Goal: Information Seeking & Learning: Learn about a topic

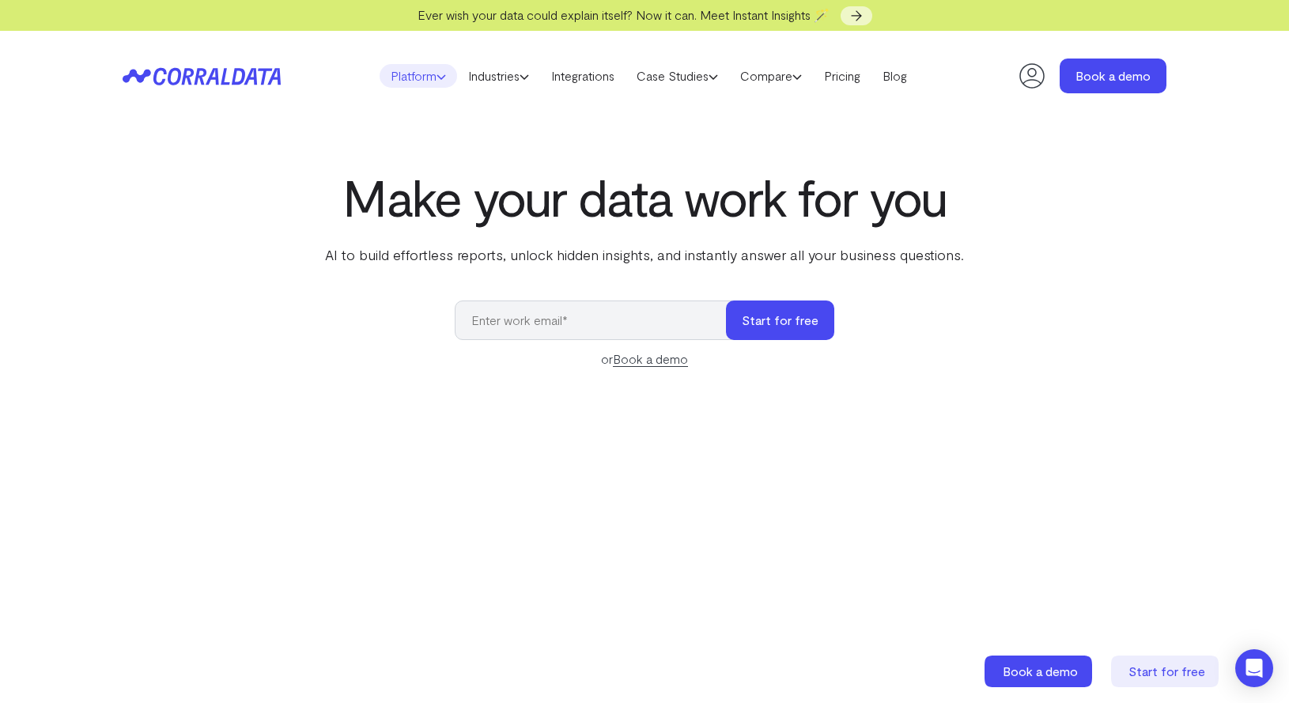
click at [421, 77] on link "Platform" at bounding box center [418, 76] width 77 height 24
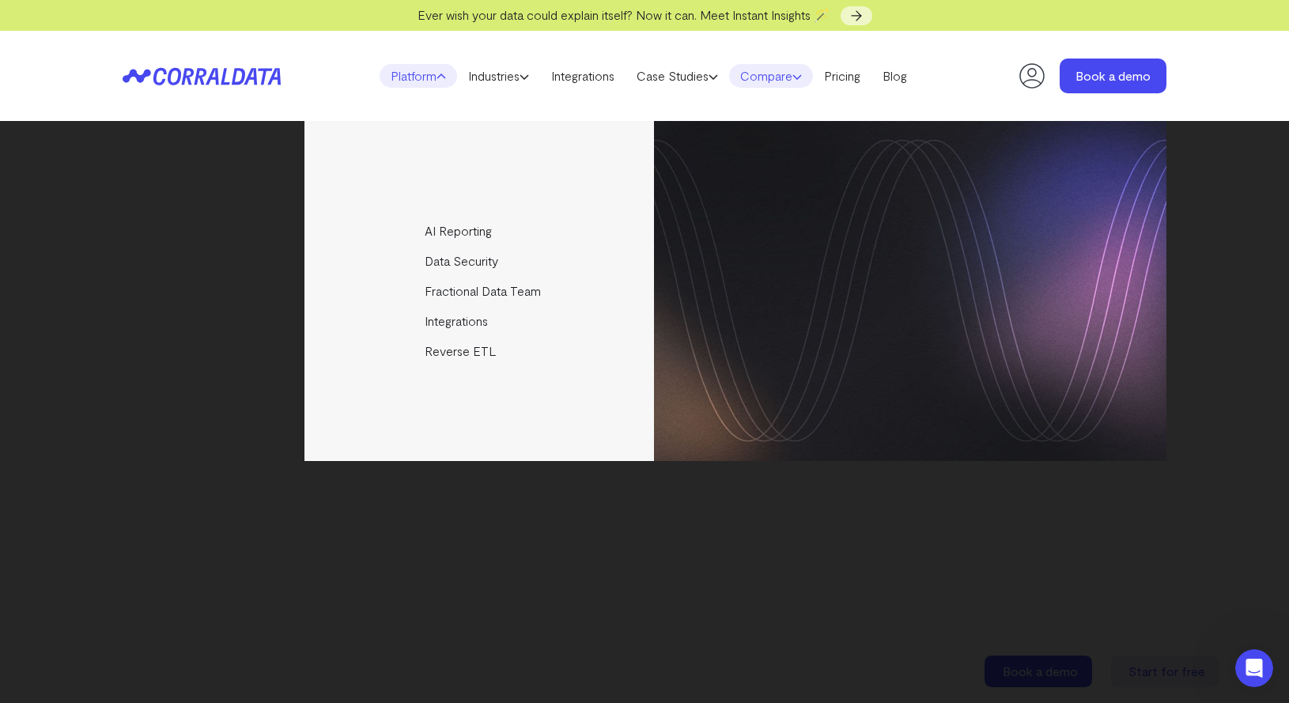
click at [787, 77] on link "Compare" at bounding box center [771, 76] width 84 height 24
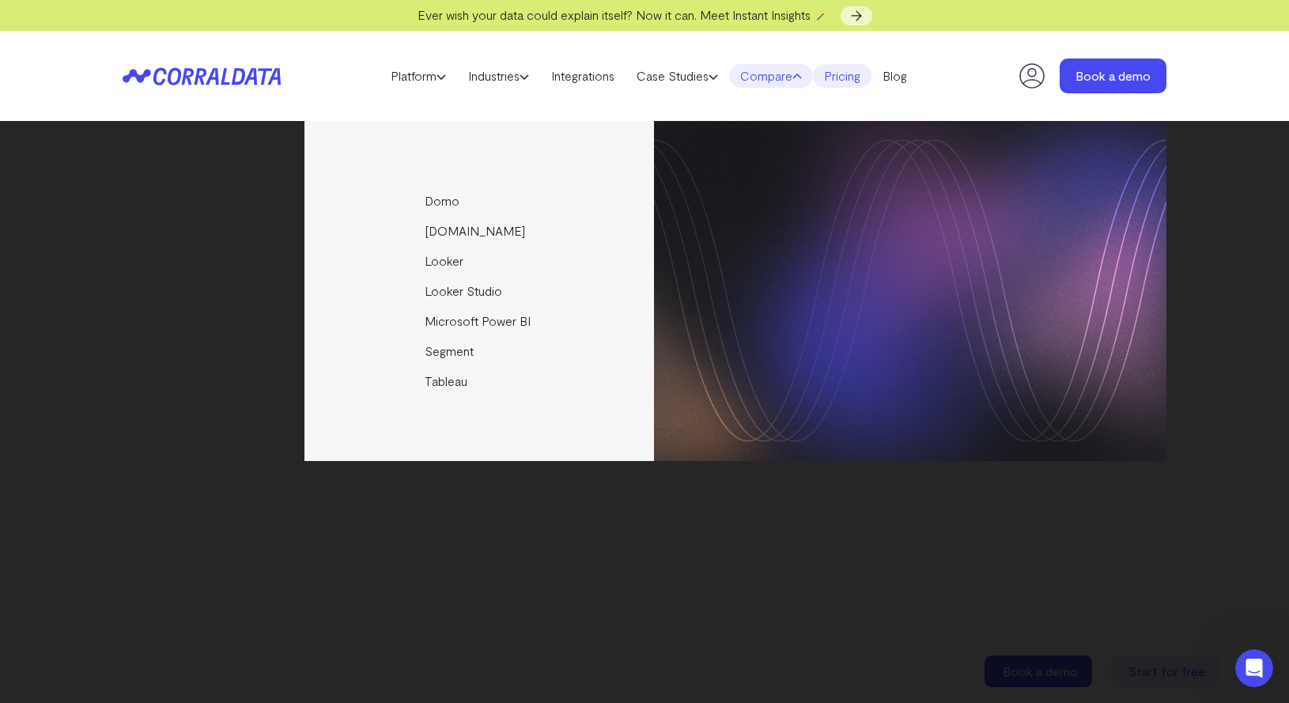
click at [850, 74] on link "Pricing" at bounding box center [842, 76] width 59 height 24
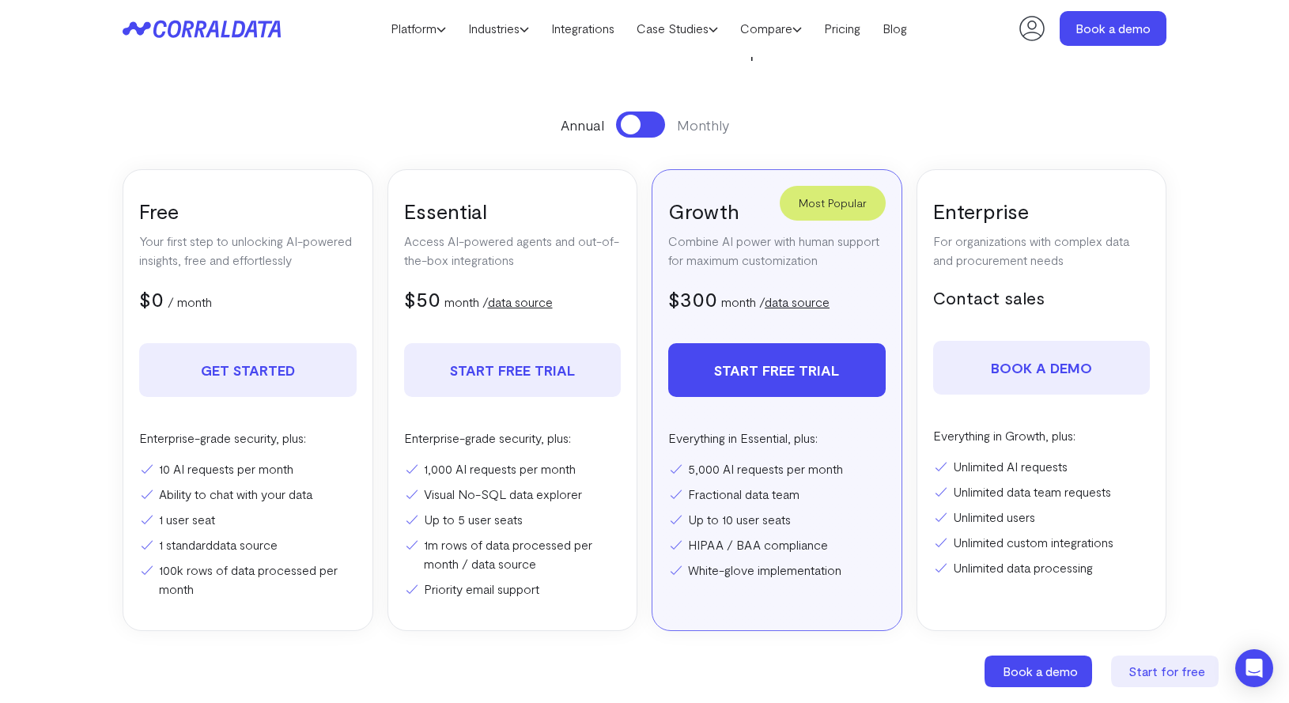
scroll to position [204, 0]
click at [391, 32] on link "Platform" at bounding box center [418, 29] width 77 height 24
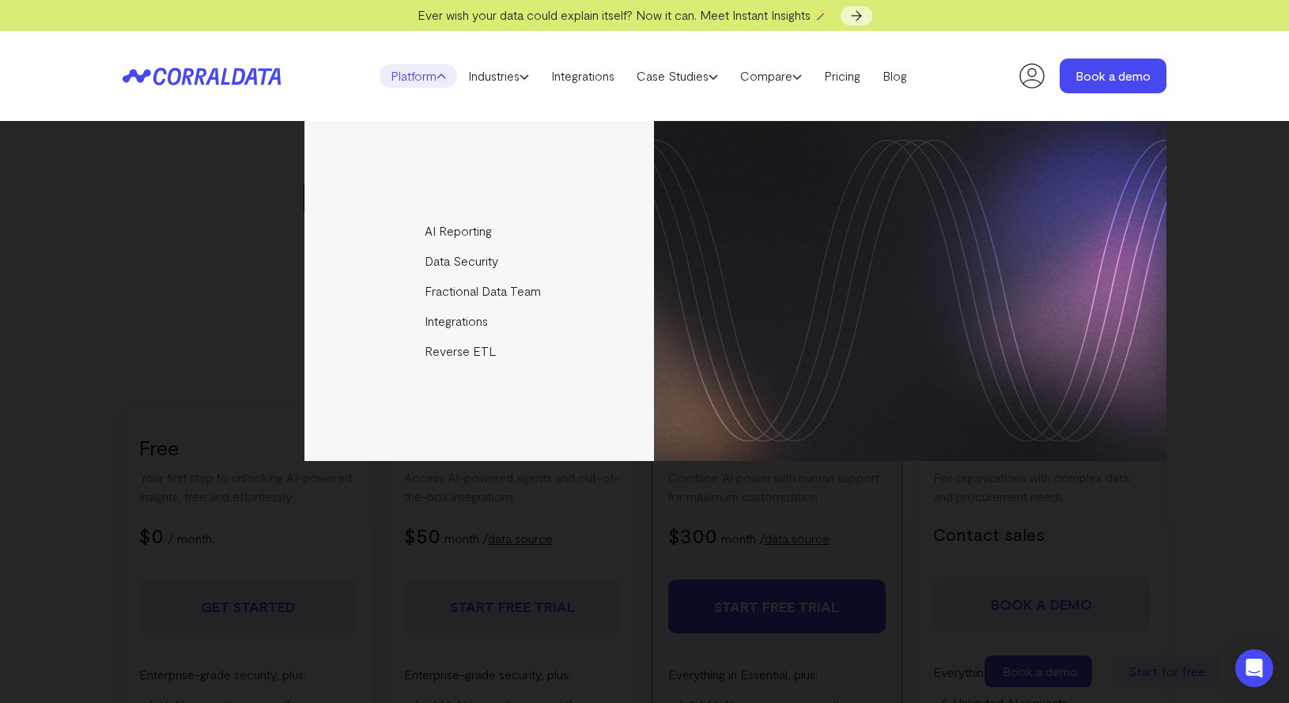
click at [130, 101] on header "Platform AI Reporting Use AI to effortlessly answer any business questions from…" at bounding box center [645, 76] width 1044 height 90
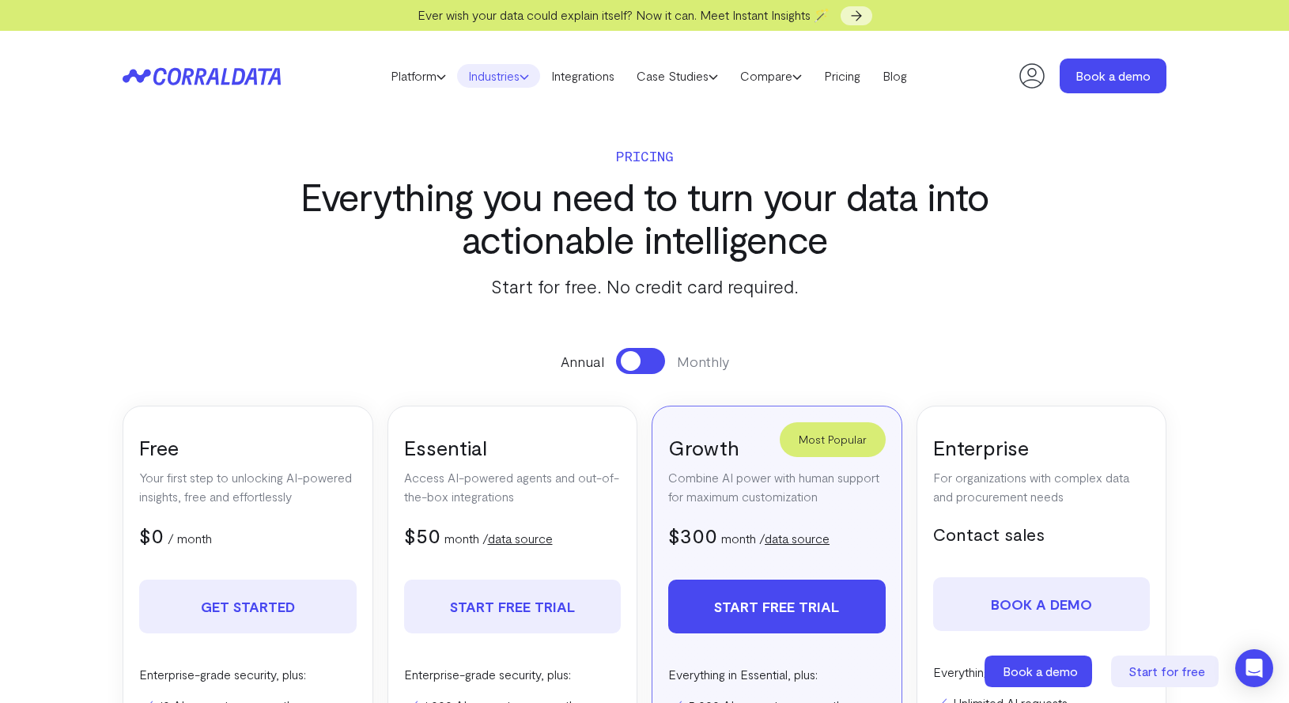
click at [485, 77] on link "Industries" at bounding box center [498, 76] width 83 height 24
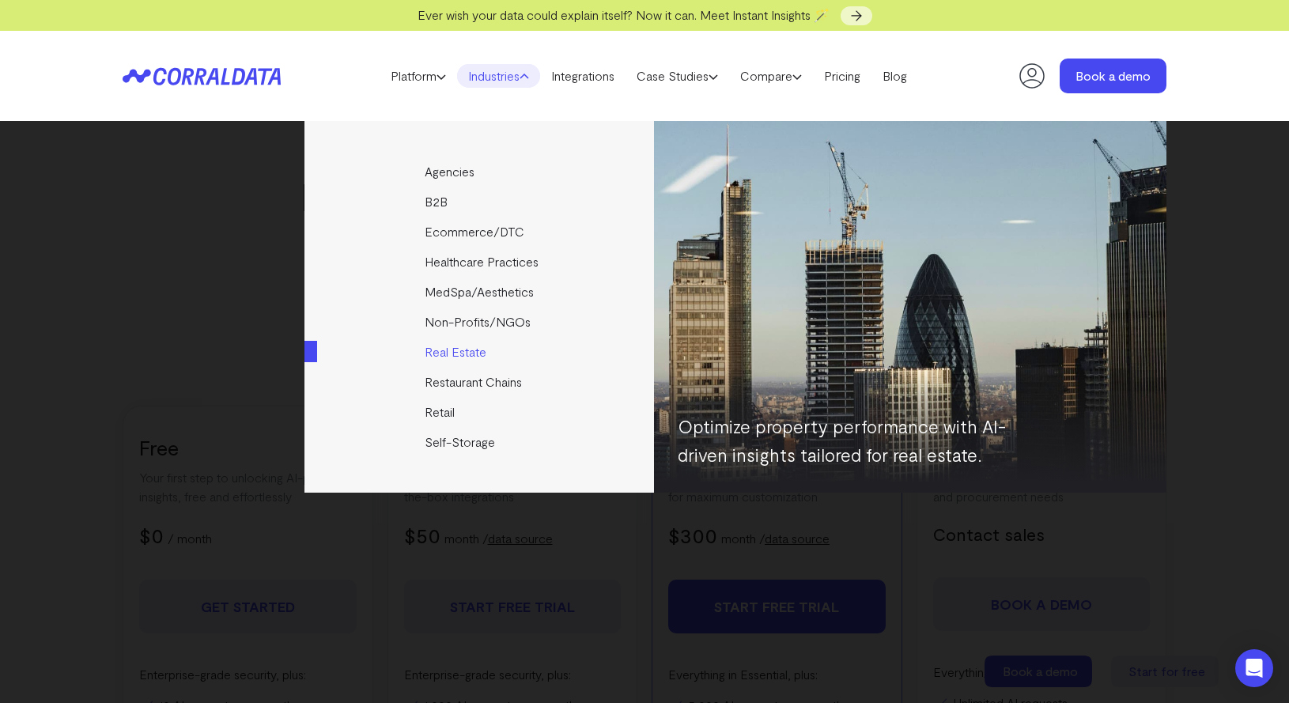
click at [453, 354] on link "Real Estate" at bounding box center [480, 352] width 352 height 30
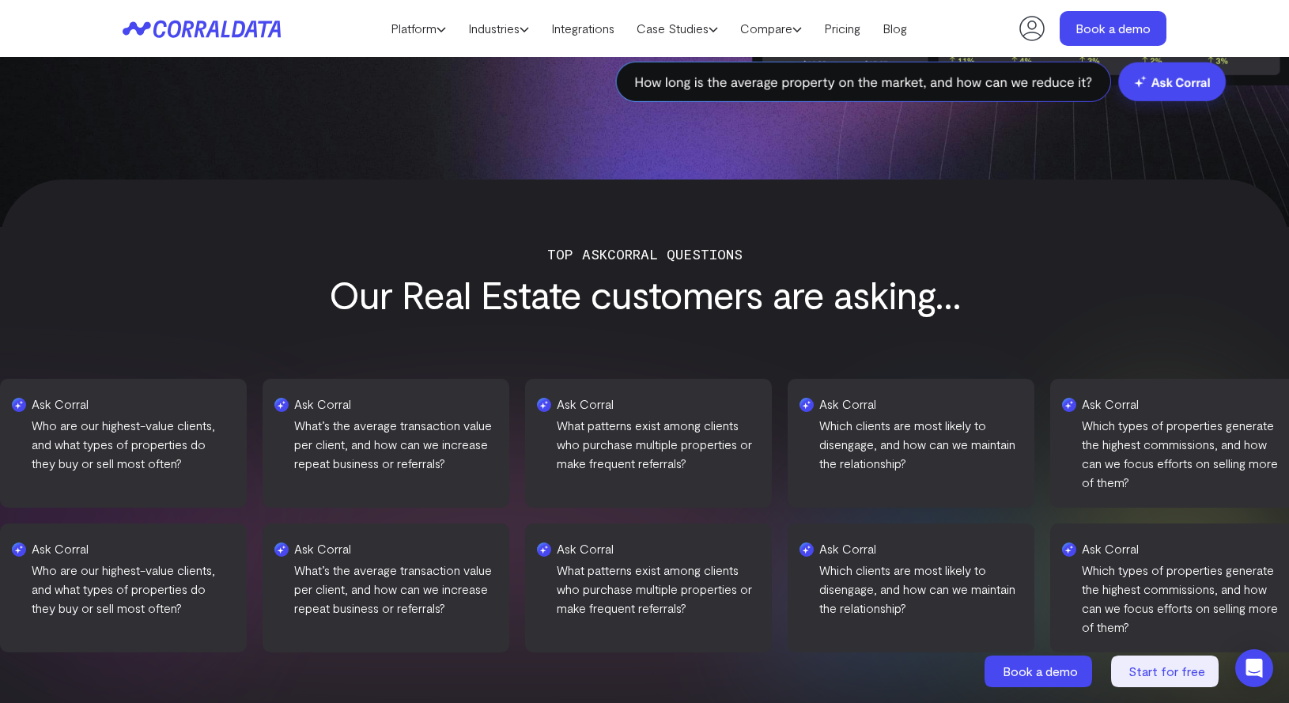
scroll to position [520, 0]
